Goal: Transaction & Acquisition: Obtain resource

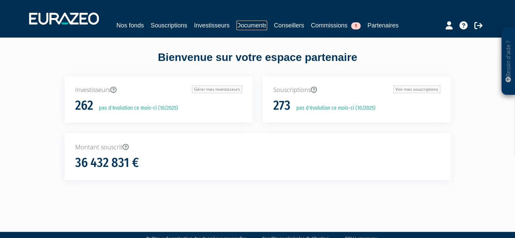
click at [247, 26] on link "Documents" at bounding box center [251, 25] width 31 height 9
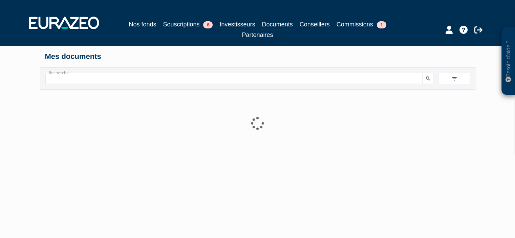
click at [96, 81] on input "Recherche" at bounding box center [233, 78] width 377 height 11
click at [235, 26] on link "Investisseurs" at bounding box center [237, 24] width 36 height 9
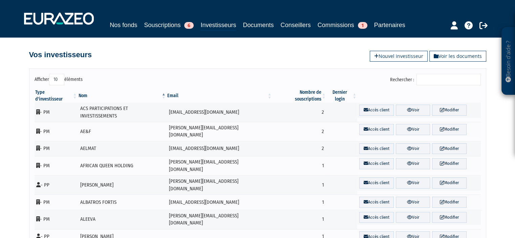
click at [447, 76] on input "Rechercher :" at bounding box center [448, 80] width 64 height 12
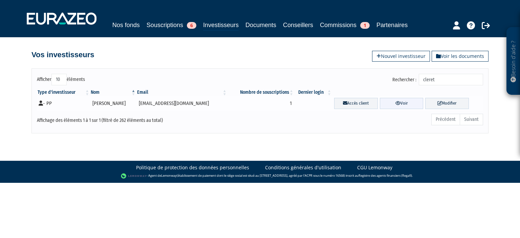
type input "cleret"
click at [402, 105] on link "Voir" at bounding box center [402, 103] width 44 height 11
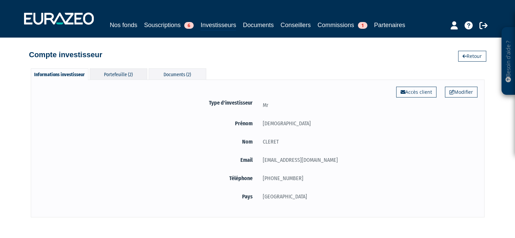
click at [131, 76] on div "Portefeuille (2)" at bounding box center [119, 73] width 58 height 11
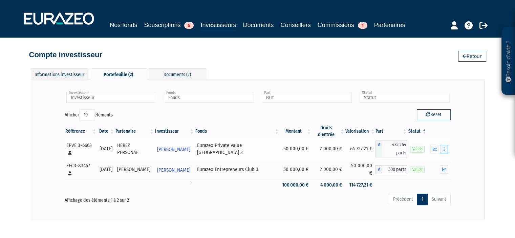
click at [443, 149] on icon "button" at bounding box center [443, 149] width 1 height 4
click at [434, 149] on icon "button" at bounding box center [434, 149] width 4 height 4
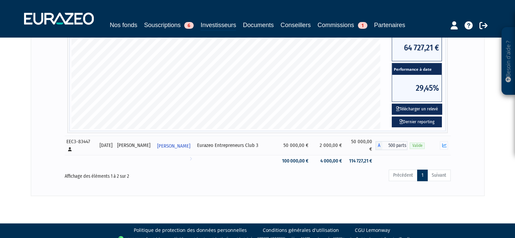
scroll to position [235, 0]
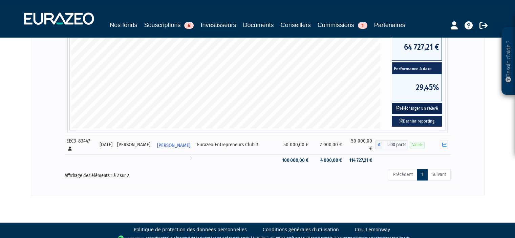
click at [403, 109] on button "Télécharger un relevé" at bounding box center [416, 108] width 50 height 11
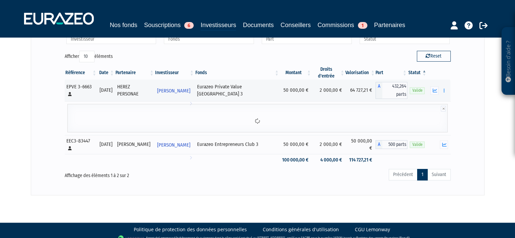
scroll to position [102, 0]
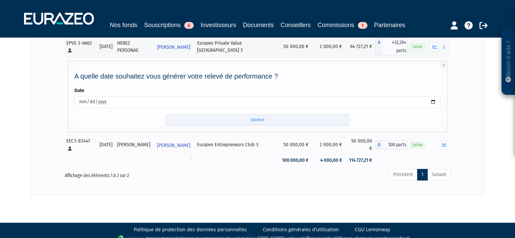
click at [271, 119] on input "Générer" at bounding box center [257, 119] width 183 height 11
click at [442, 145] on icon "button" at bounding box center [444, 144] width 4 height 4
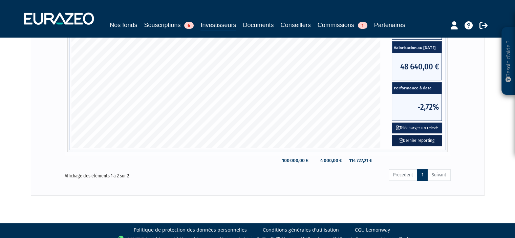
scroll to position [235, 0]
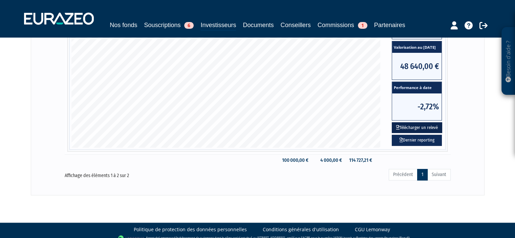
click at [417, 123] on button "Télécharger un relevé" at bounding box center [416, 127] width 50 height 11
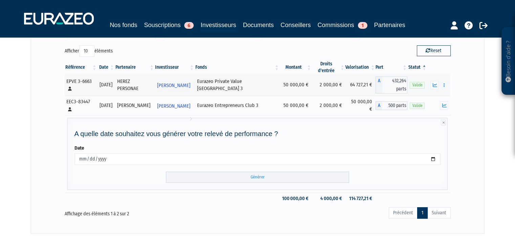
scroll to position [108, 0]
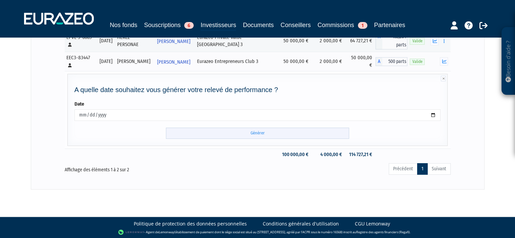
click at [257, 134] on input "Générer" at bounding box center [257, 133] width 183 height 11
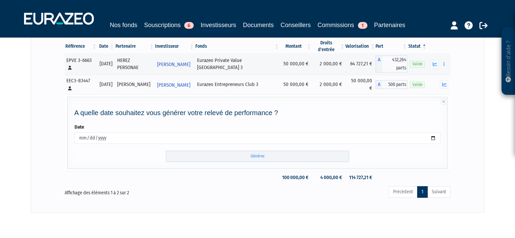
scroll to position [74, 0]
